Goal: Transaction & Acquisition: Purchase product/service

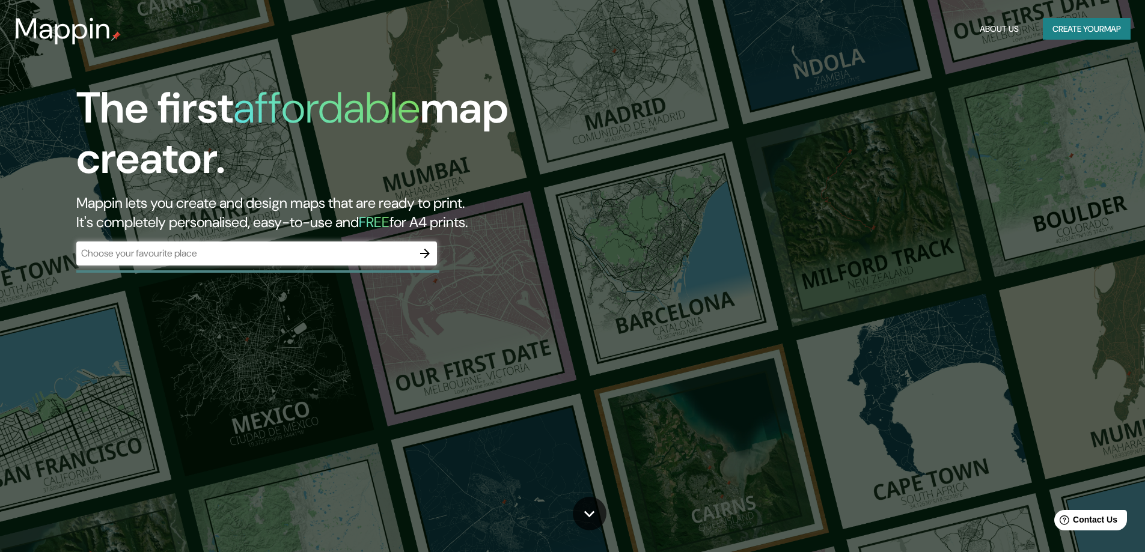
click at [320, 266] on div "​" at bounding box center [256, 255] width 360 height 26
click at [323, 256] on input "text" at bounding box center [244, 253] width 336 height 14
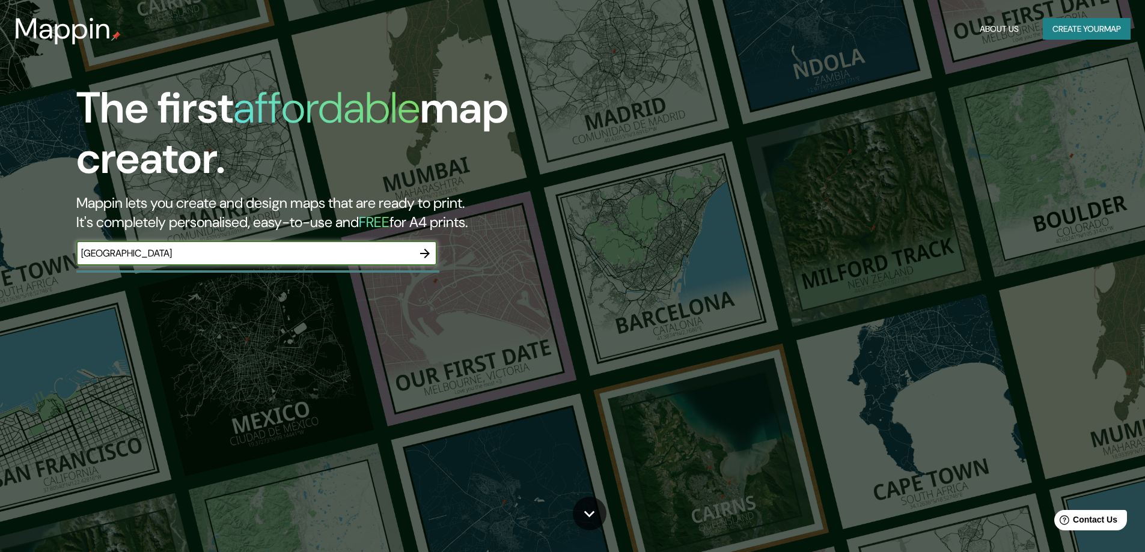
type input "[GEOGRAPHIC_DATA]"
click at [423, 242] on button "button" at bounding box center [425, 254] width 24 height 24
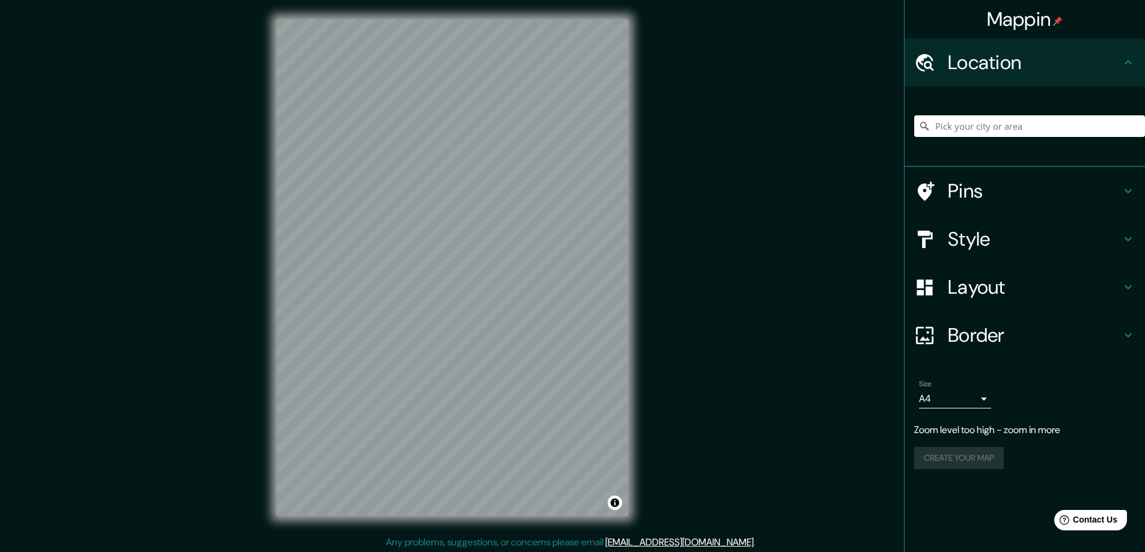
click at [857, 205] on div "Mappin Location Pins Style Layout Border Choose a border. Hint : you can make l…" at bounding box center [572, 277] width 1145 height 555
click at [222, 279] on div "Mappin Location Pins Style Layout Border Choose a border. Hint : you can make l…" at bounding box center [572, 277] width 1145 height 555
click at [976, 236] on h4 "Style" at bounding box center [1034, 239] width 173 height 24
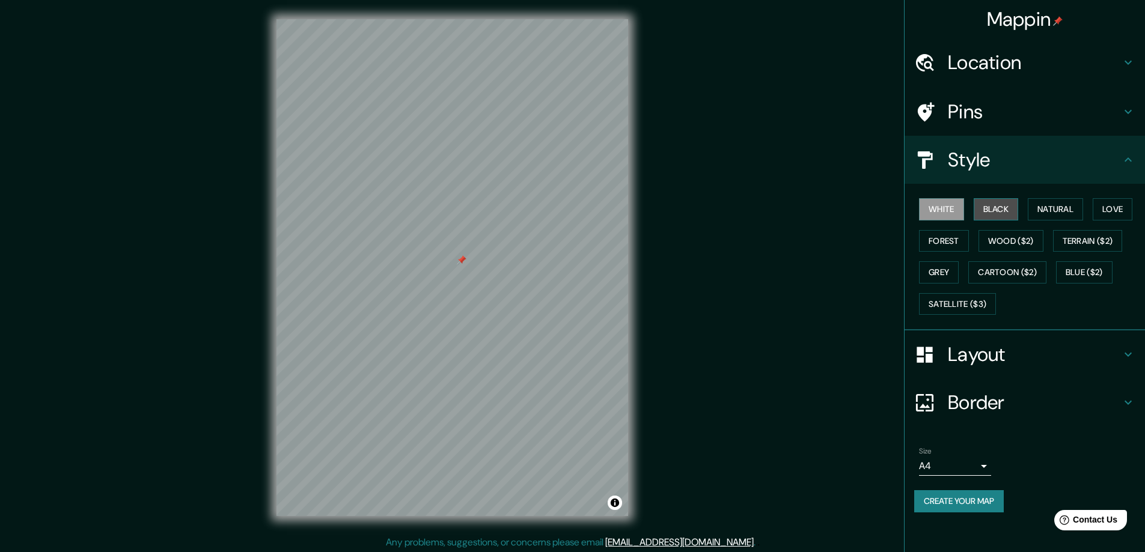
click at [985, 207] on button "Black" at bounding box center [995, 209] width 45 height 22
click at [941, 207] on button "White" at bounding box center [941, 209] width 45 height 22
drag, startPoint x: 988, startPoint y: 211, endPoint x: 1031, endPoint y: 211, distance: 42.7
click at [989, 211] on button "Black" at bounding box center [995, 209] width 45 height 22
click at [1078, 205] on button "Natural" at bounding box center [1054, 209] width 55 height 22
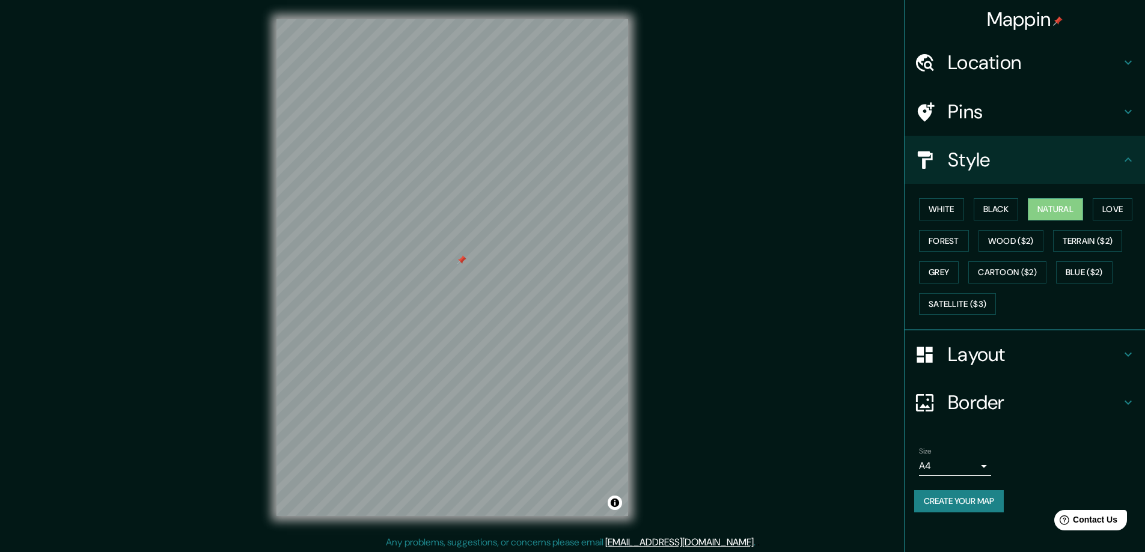
click at [1144, 206] on div "White Black Natural Love Forest Wood ($2) Terrain ($2) Grey Cartoon ($2) Blue (…" at bounding box center [1029, 256] width 231 height 126
click at [1126, 211] on button "Love" at bounding box center [1112, 209] width 40 height 22
click at [955, 237] on button "Forest" at bounding box center [944, 241] width 50 height 22
click at [1010, 237] on button "Wood ($2)" at bounding box center [1010, 241] width 65 height 22
click at [1092, 243] on button "Terrain ($2)" at bounding box center [1088, 241] width 70 height 22
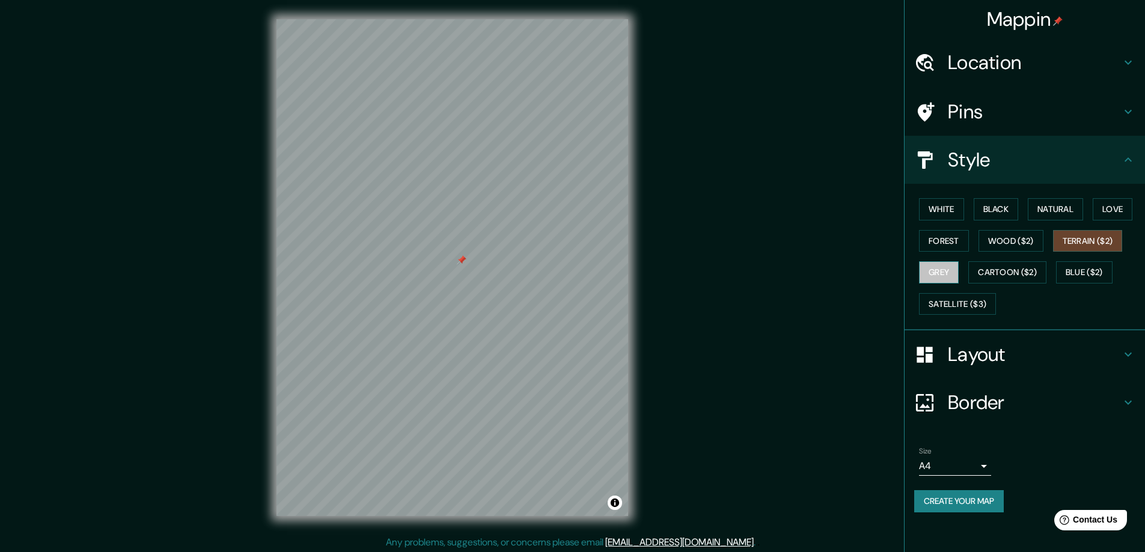
click at [943, 269] on button "Grey" at bounding box center [939, 272] width 40 height 22
click at [959, 306] on button "Satellite ($3)" at bounding box center [957, 304] width 77 height 22
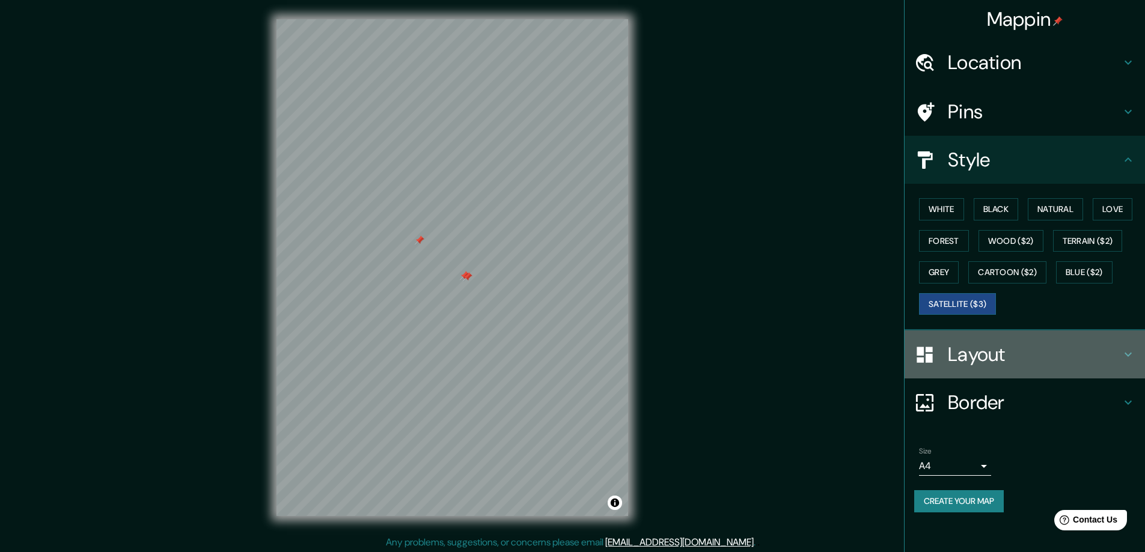
click at [937, 351] on div at bounding box center [931, 354] width 34 height 21
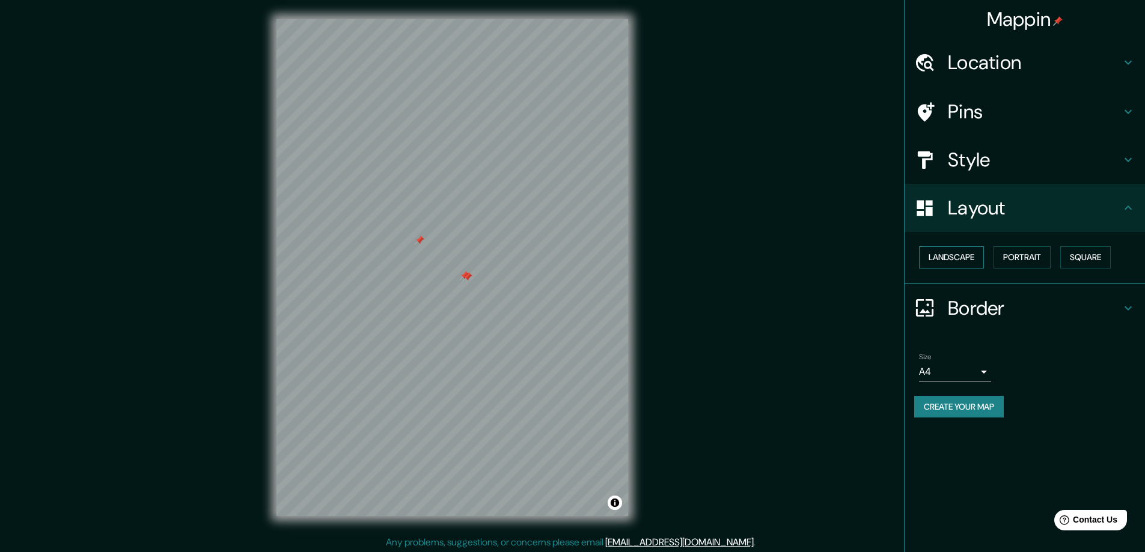
click at [951, 257] on button "Landscape" at bounding box center [951, 257] width 65 height 22
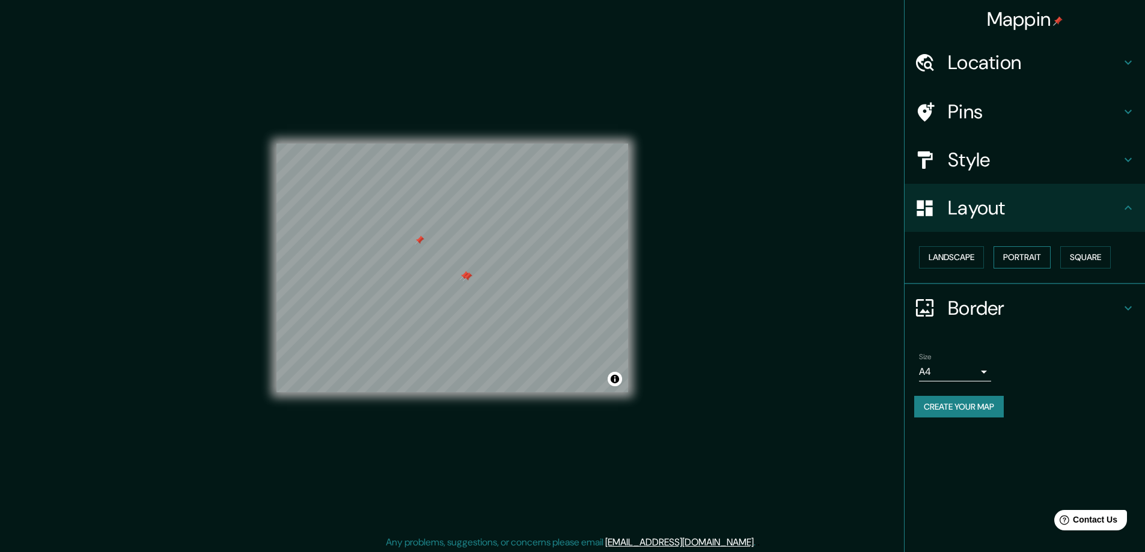
click at [1028, 258] on button "Portrait" at bounding box center [1021, 257] width 57 height 22
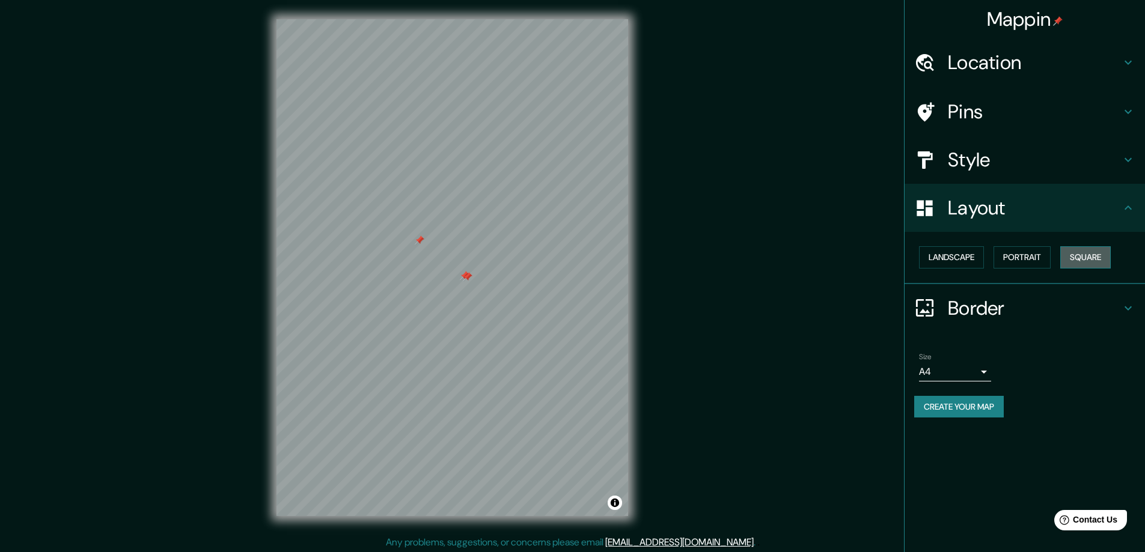
click at [1094, 259] on button "Square" at bounding box center [1085, 257] width 50 height 22
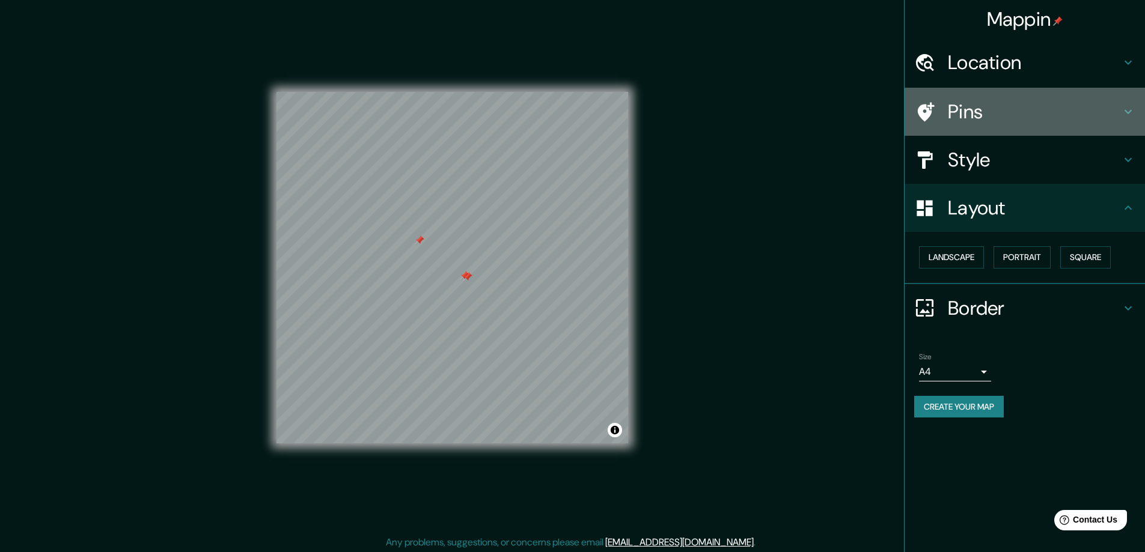
click at [985, 111] on h4 "Pins" at bounding box center [1034, 112] width 173 height 24
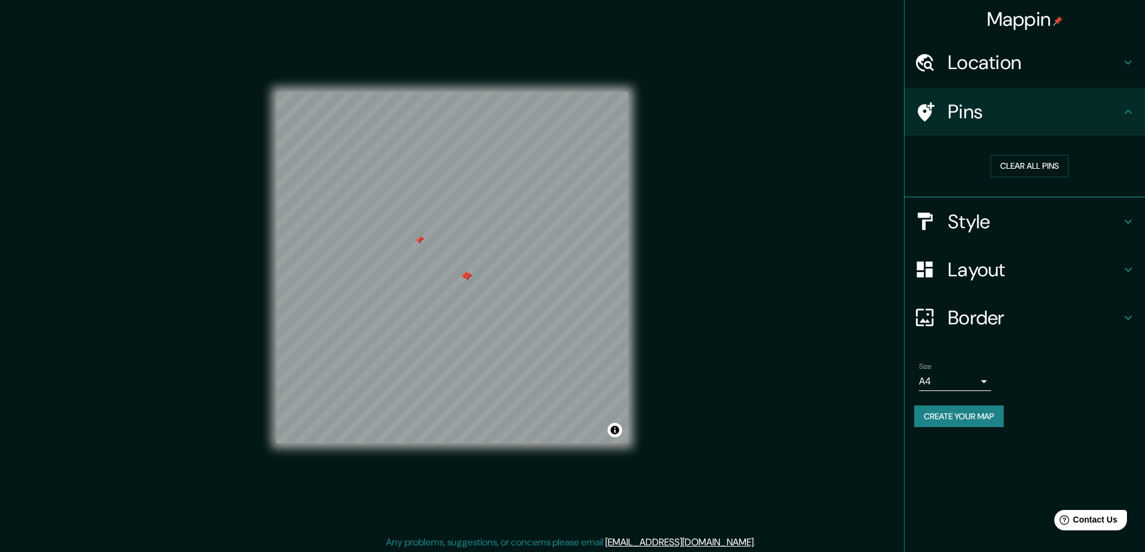
click at [997, 57] on h4 "Location" at bounding box center [1034, 62] width 173 height 24
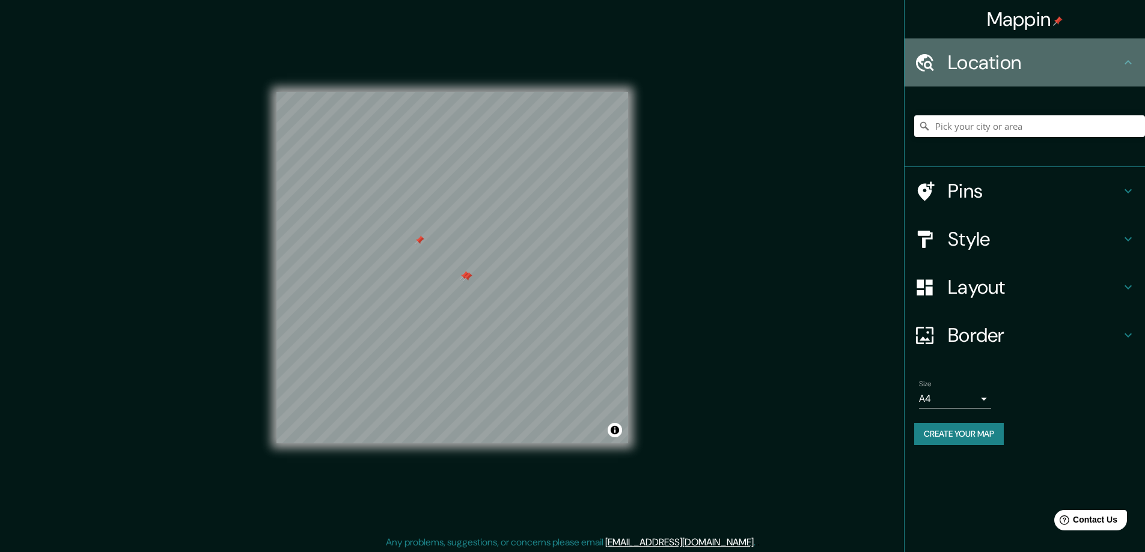
click at [997, 57] on h4 "Location" at bounding box center [1034, 62] width 173 height 24
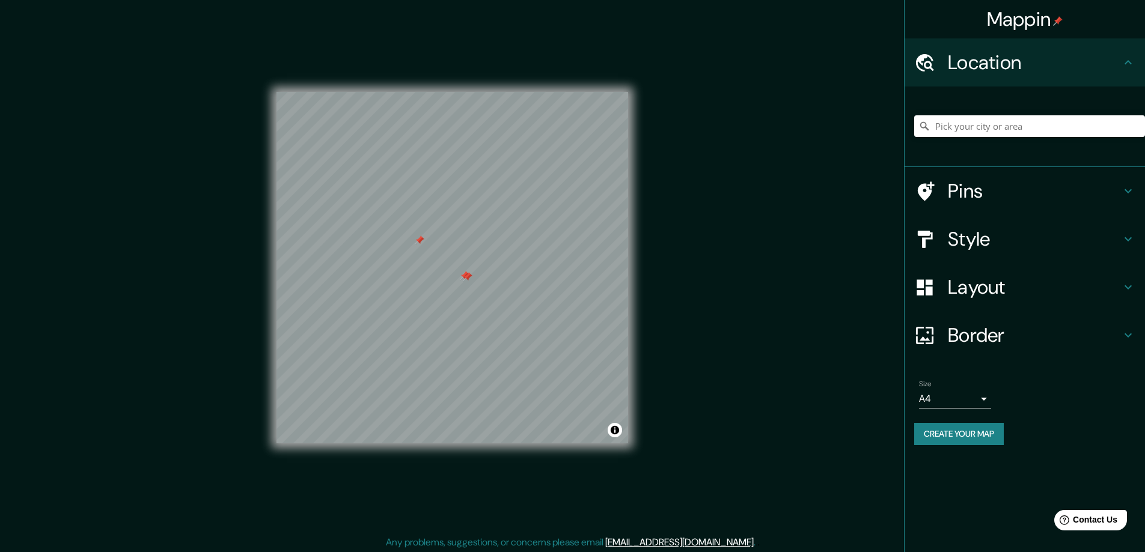
click at [985, 451] on div "Size A4 single Create your map" at bounding box center [1024, 415] width 221 height 80
click at [985, 440] on button "Create your map" at bounding box center [959, 434] width 90 height 22
